Goal: Check status: Check status

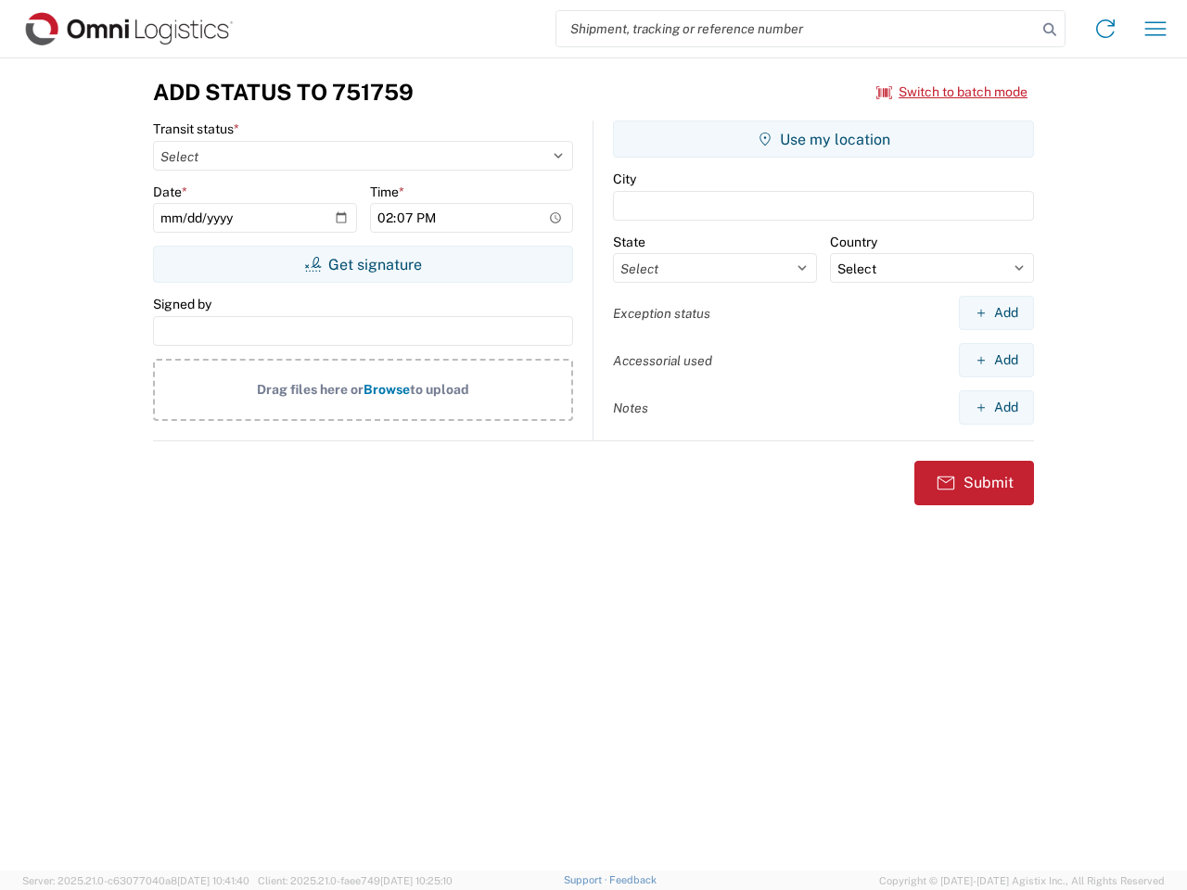
click at [796, 29] on input "search" at bounding box center [796, 28] width 480 height 35
click at [1049, 30] on icon at bounding box center [1049, 30] width 26 height 26
click at [1105, 29] on icon at bounding box center [1105, 29] width 30 height 30
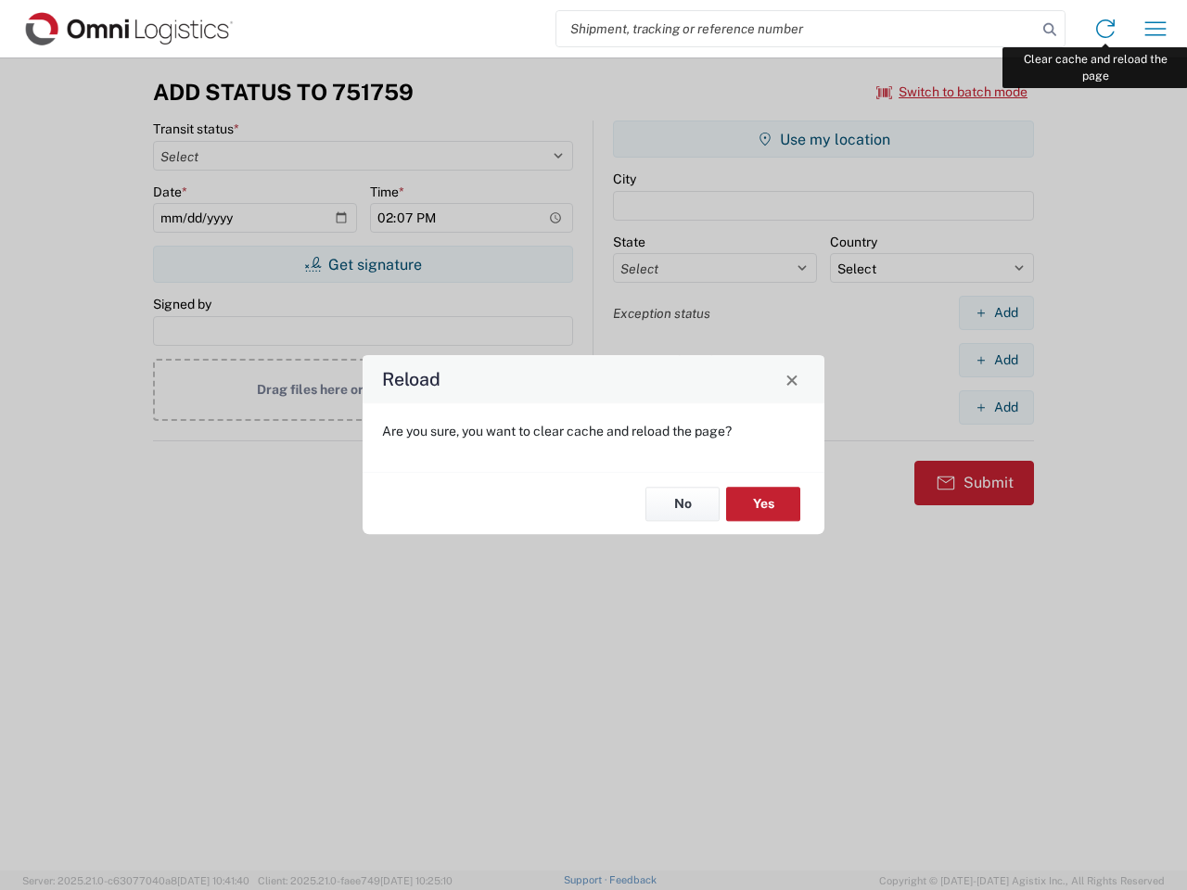
click at [1155, 29] on div "Reload Are you sure, you want to clear cache and reload the page? No Yes" at bounding box center [593, 445] width 1187 height 890
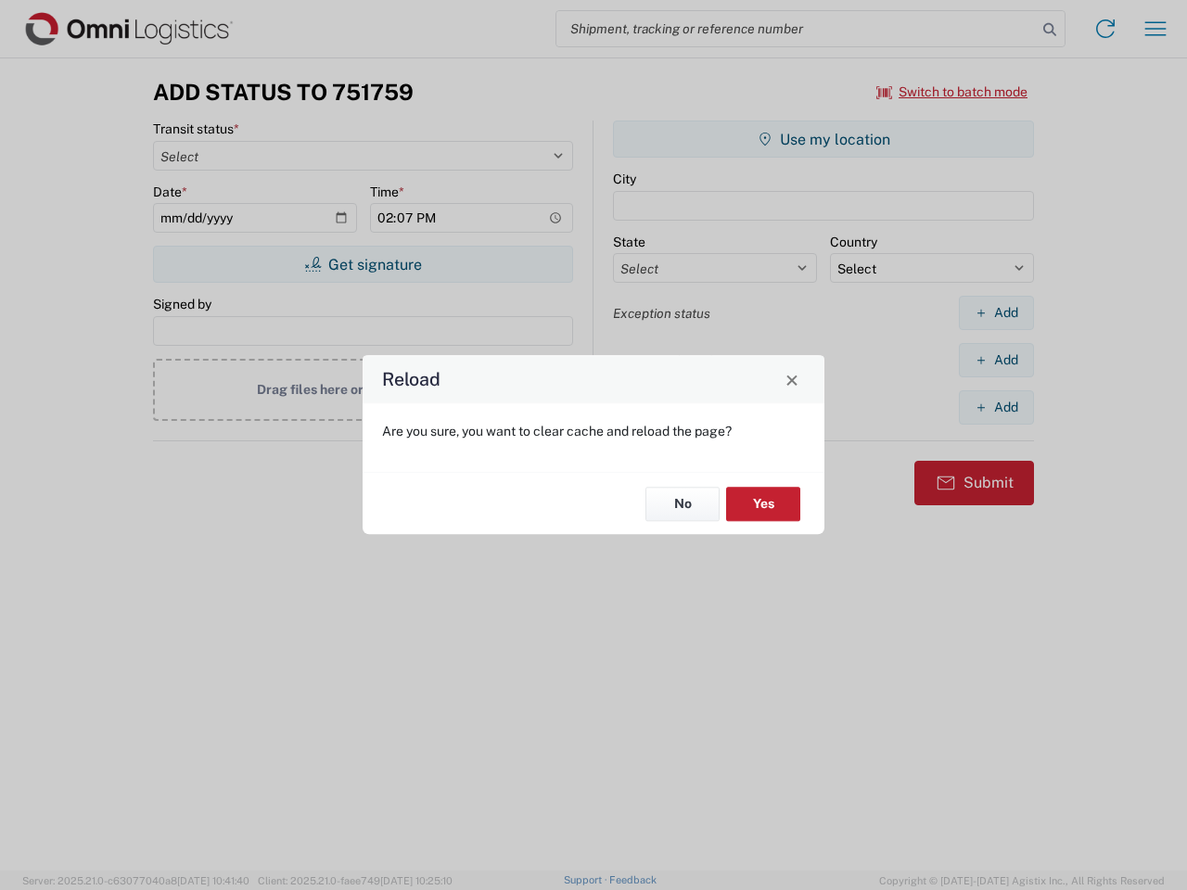
click at [952, 92] on div "Reload Are you sure, you want to clear cache and reload the page? No Yes" at bounding box center [593, 445] width 1187 height 890
click at [362, 264] on div "Reload Are you sure, you want to clear cache and reload the page? No Yes" at bounding box center [593, 445] width 1187 height 890
click at [823, 139] on div "Reload Are you sure, you want to clear cache and reload the page? No Yes" at bounding box center [593, 445] width 1187 height 890
click at [996, 312] on div "Reload Are you sure, you want to clear cache and reload the page? No Yes" at bounding box center [593, 445] width 1187 height 890
click at [996, 360] on div "Reload Are you sure, you want to clear cache and reload the page? No Yes" at bounding box center [593, 445] width 1187 height 890
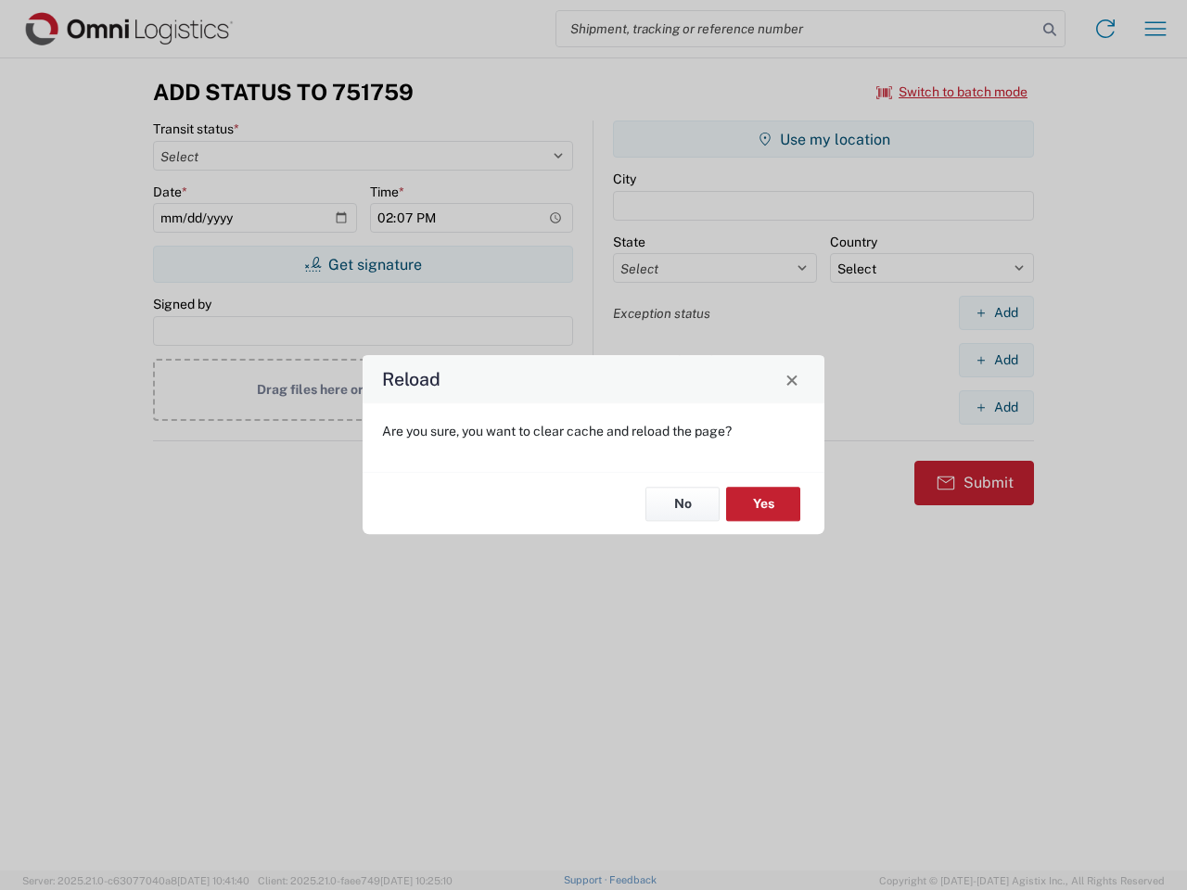
click at [996, 407] on div "Reload Are you sure, you want to clear cache and reload the page? No Yes" at bounding box center [593, 445] width 1187 height 890
